Goal: Contribute content

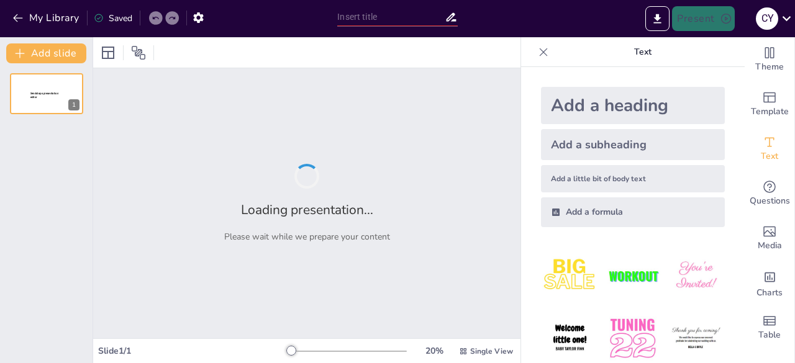
type input "Assessing Ghana's Urban Infrastructure: Current Status and Sectoral Insights"
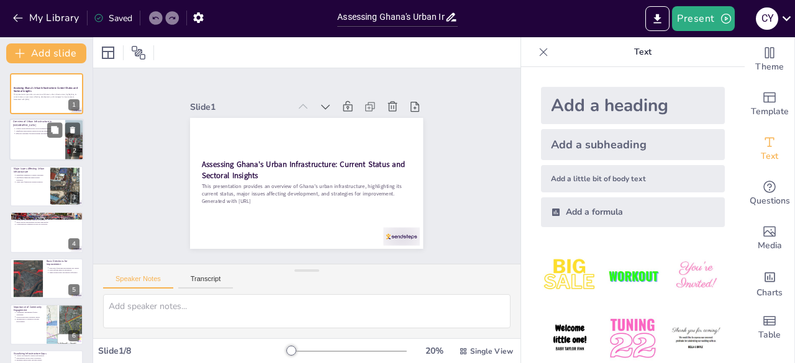
click at [25, 140] on div at bounding box center [46, 140] width 74 height 42
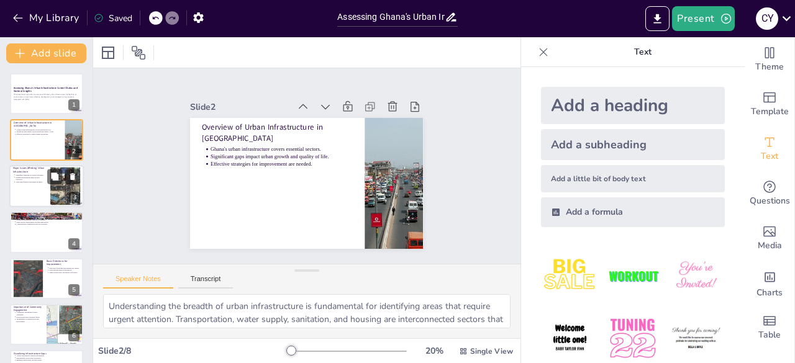
click at [47, 194] on div at bounding box center [46, 186] width 74 height 42
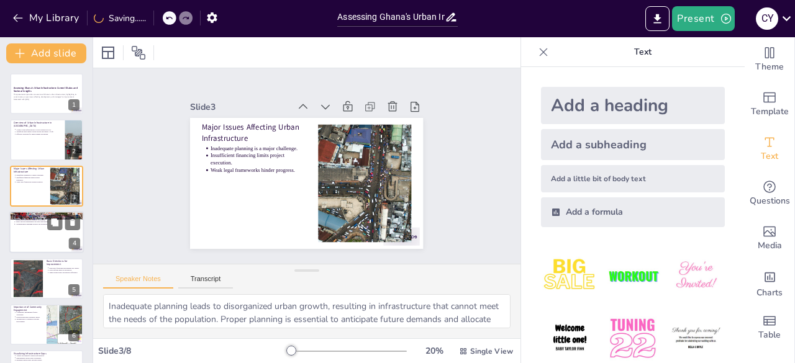
click at [38, 245] on div at bounding box center [46, 232] width 74 height 42
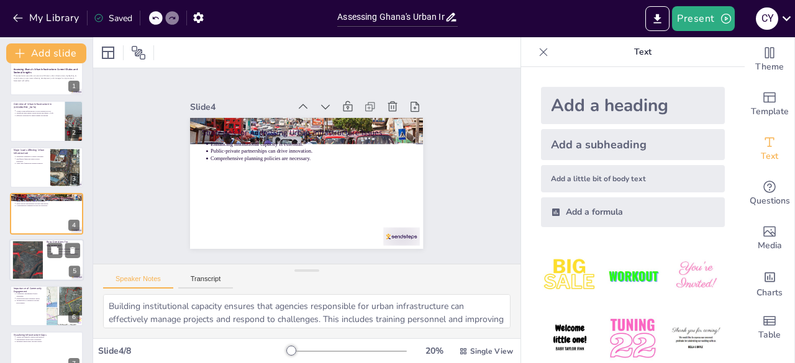
click at [34, 269] on div at bounding box center [28, 260] width 71 height 38
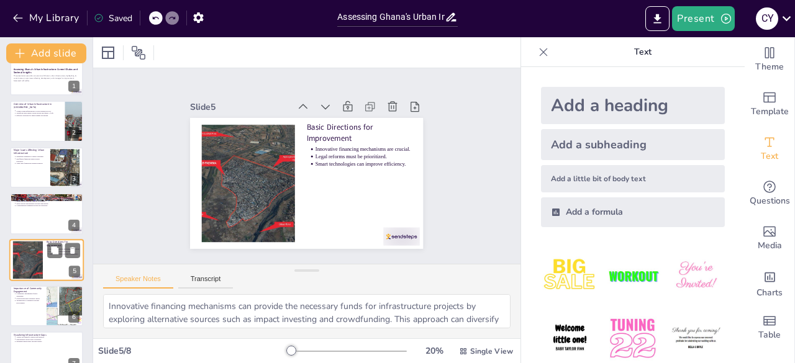
scroll to position [65, 0]
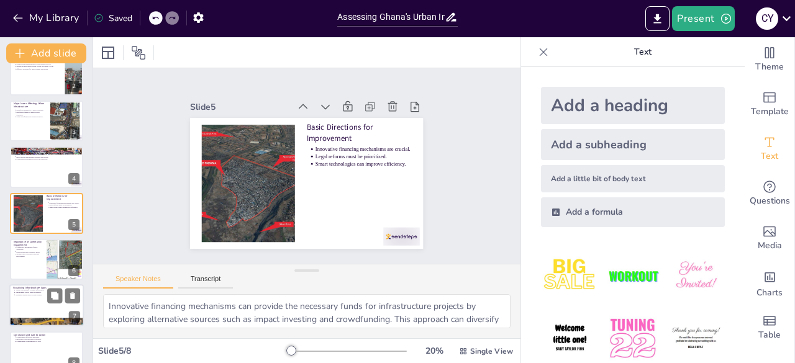
click at [27, 304] on div at bounding box center [46, 306] width 74 height 42
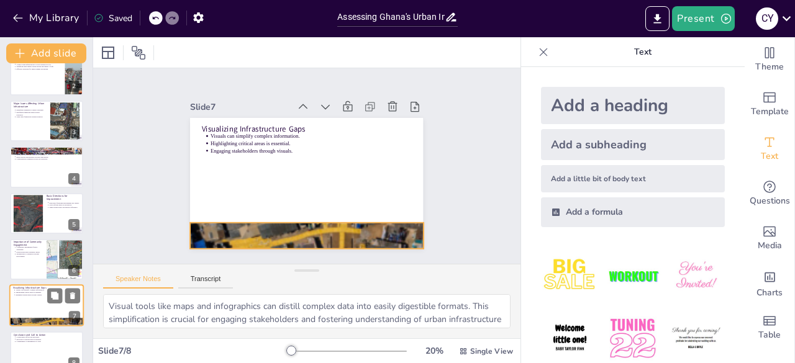
scroll to position [84, 0]
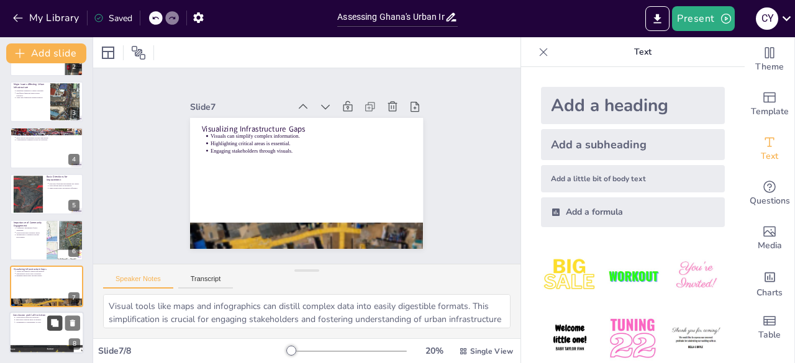
click at [48, 327] on button at bounding box center [54, 322] width 15 height 15
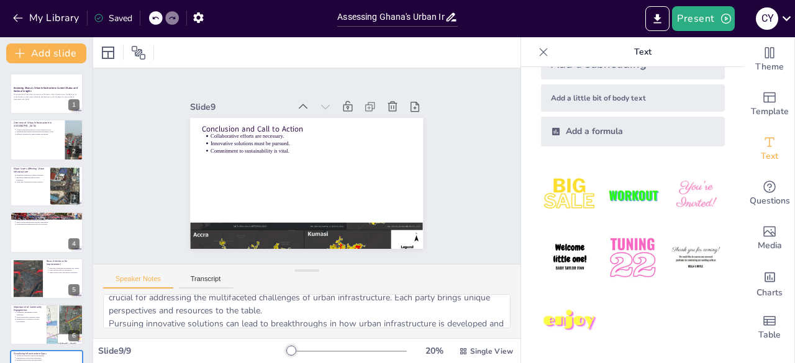
scroll to position [34, 0]
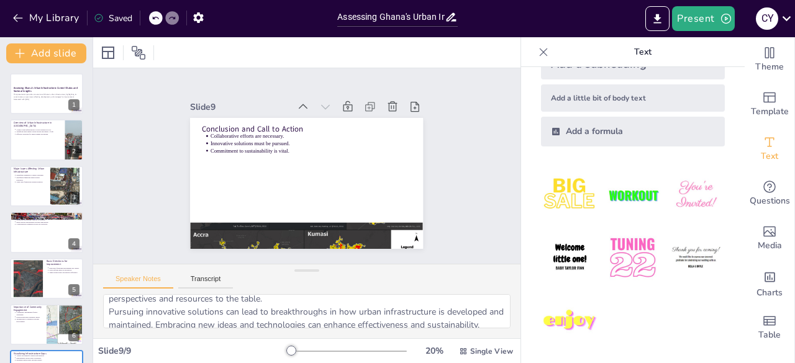
click at [155, 18] on icon at bounding box center [154, 17] width 7 height 7
type textarea "Visual tools like maps and infographics can distill complex data into easily di…"
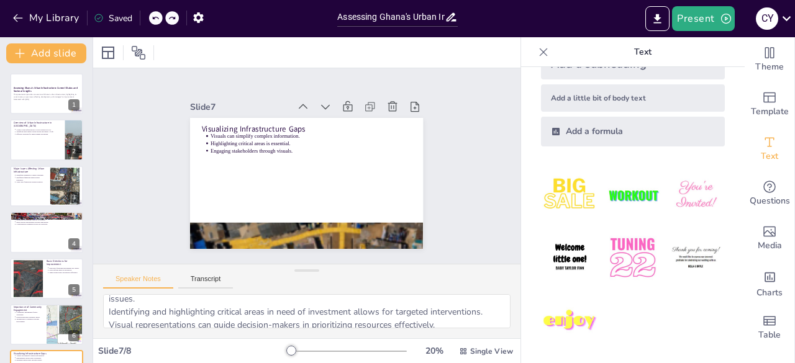
click at [155, 18] on div "My Library Saved" at bounding box center [105, 17] width 210 height 22
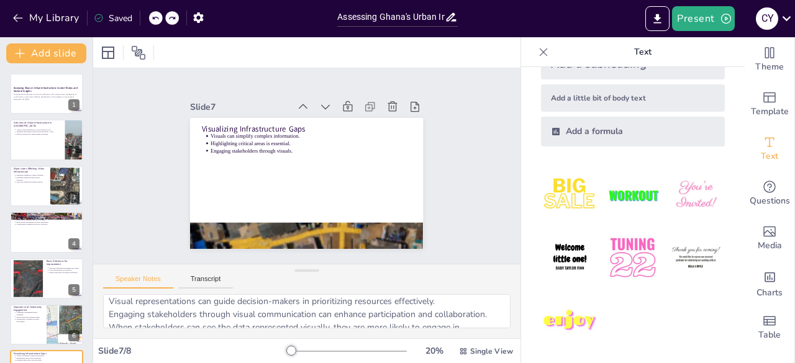
scroll to position [81, 0]
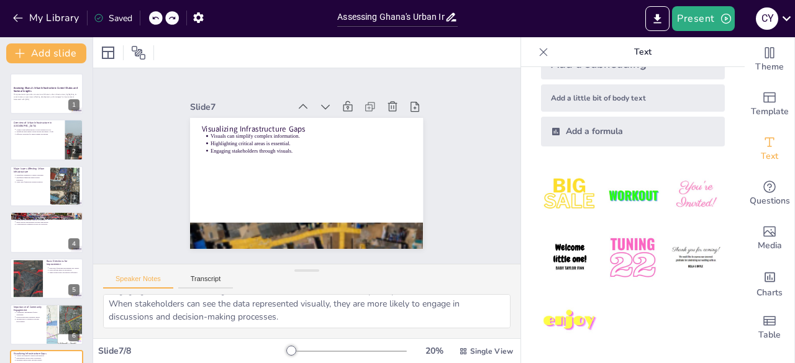
click at [537, 50] on icon at bounding box center [543, 52] width 12 height 12
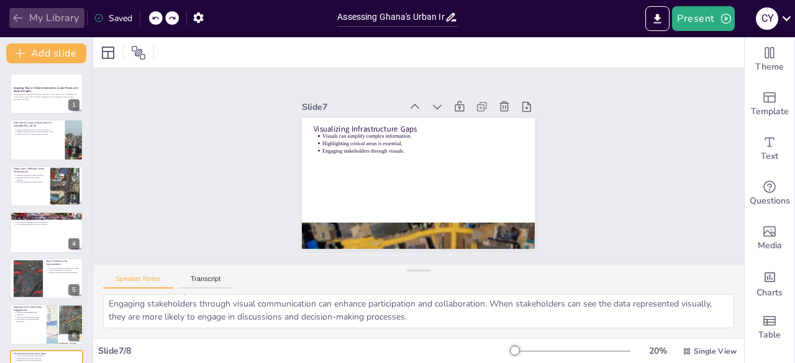
click at [14, 17] on icon "button" at bounding box center [17, 18] width 9 height 8
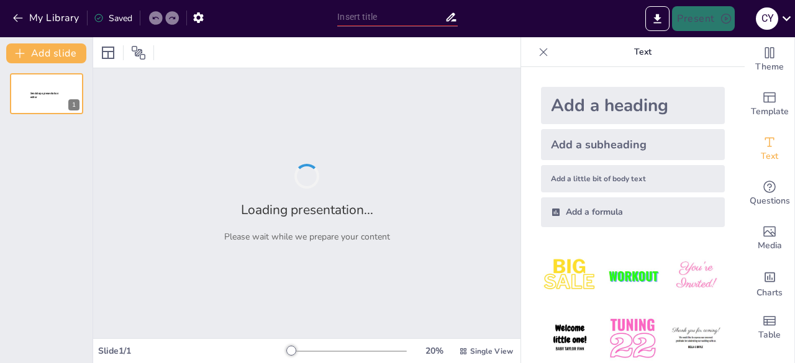
type input "Assessing Ghana's Urban Infrastructure: Current Status and Sectoral Insights"
